Goal: Find specific page/section: Find specific page/section

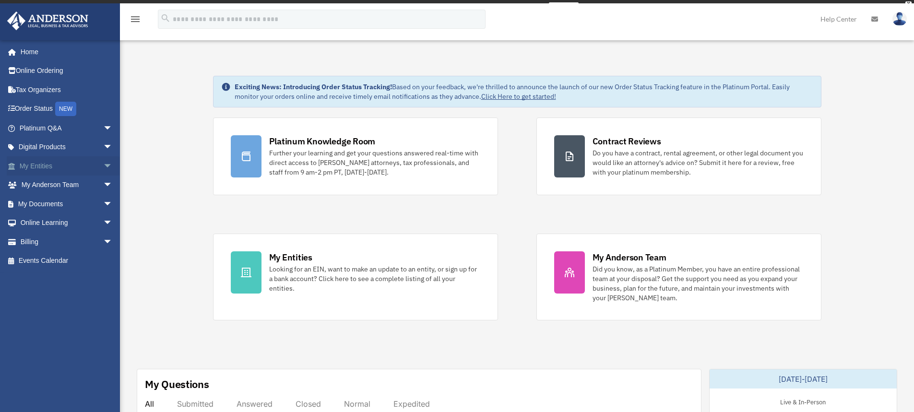
drag, startPoint x: 0, startPoint y: 0, endPoint x: 99, endPoint y: 166, distance: 193.2
click at [103, 166] on span "arrow_drop_down" at bounding box center [112, 166] width 19 height 20
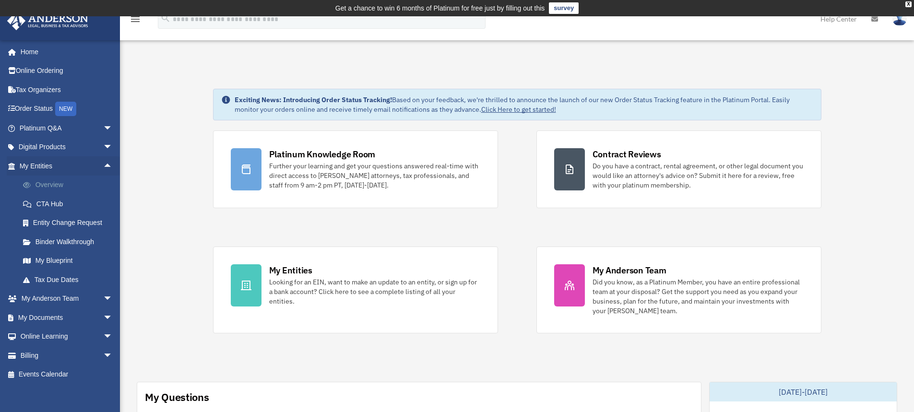
click at [52, 188] on link "Overview" at bounding box center [70, 185] width 114 height 19
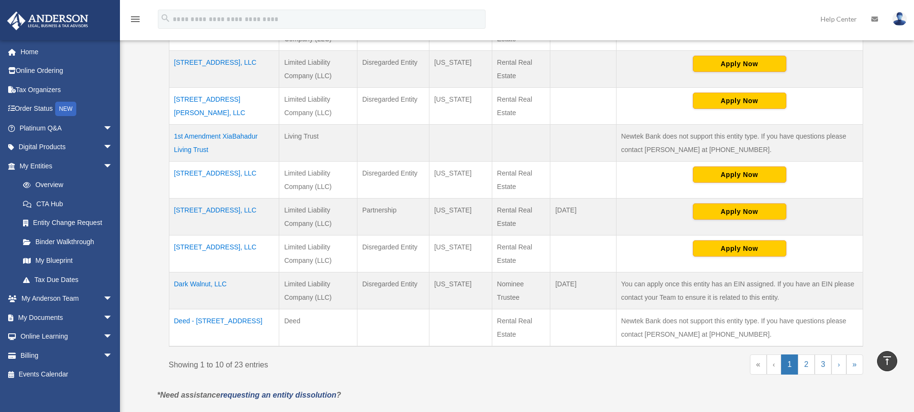
scroll to position [336, 0]
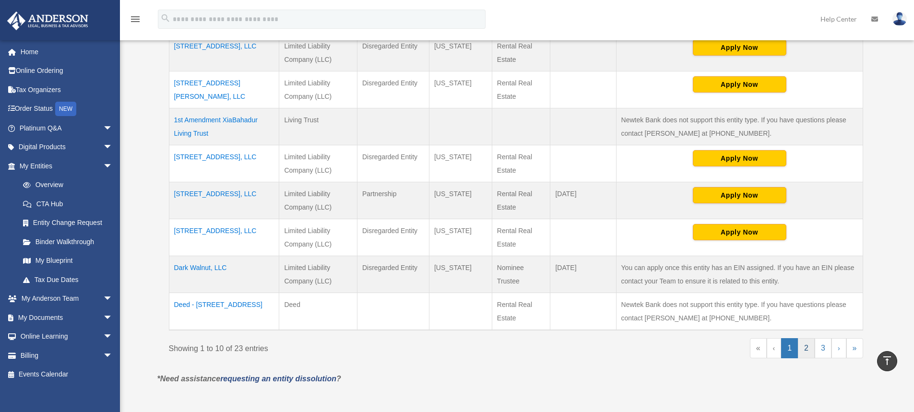
click at [805, 354] on link "2" at bounding box center [806, 348] width 17 height 20
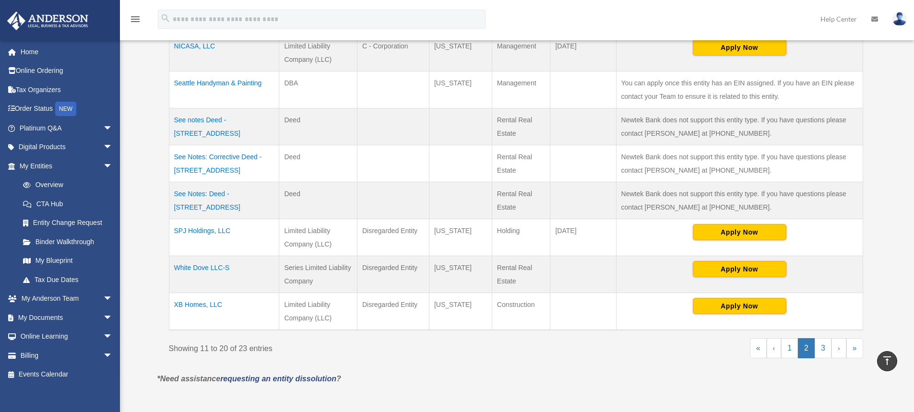
click at [198, 45] on td "NICASA, LLC" at bounding box center [224, 53] width 110 height 37
